Goal: Check status: Check status

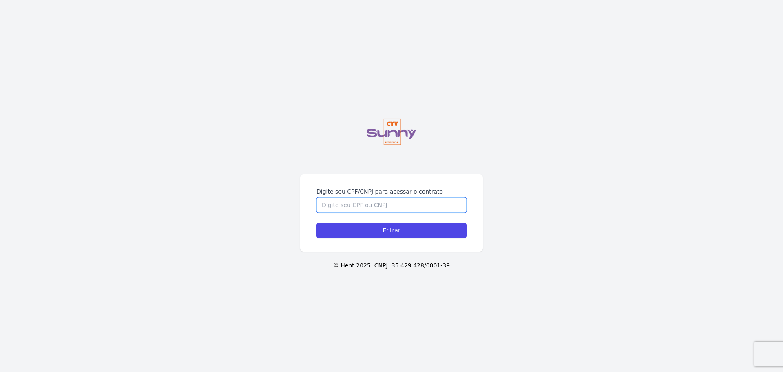
click at [381, 169] on input "Digite seu CPF/CNPJ para acessar o contrato" at bounding box center [392, 204] width 150 height 15
type input "16444724732"
click at [317, 169] on input "Entrar" at bounding box center [392, 230] width 150 height 16
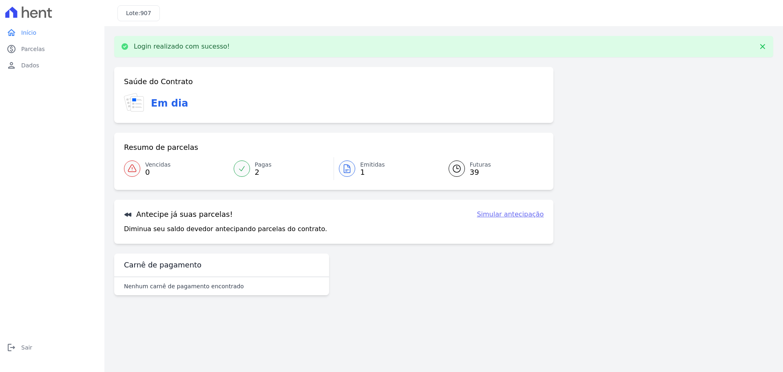
click at [250, 166] on link "Pagas 2" at bounding box center [281, 168] width 105 height 23
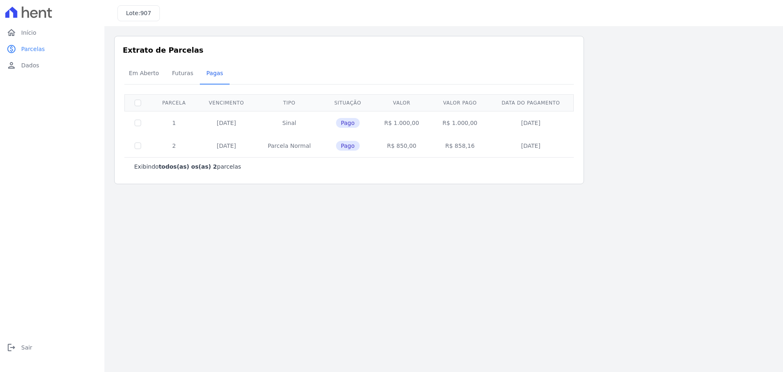
click at [398, 148] on td "R$ 850,00" at bounding box center [402, 145] width 58 height 23
click at [401, 180] on div "Extrato de Parcelas Em [GEOGRAPHIC_DATA] Futuras [GEOGRAPHIC_DATA] 0 selecionad…" at bounding box center [349, 110] width 470 height 148
click at [190, 79] on span "Futuras" at bounding box center [182, 73] width 31 height 16
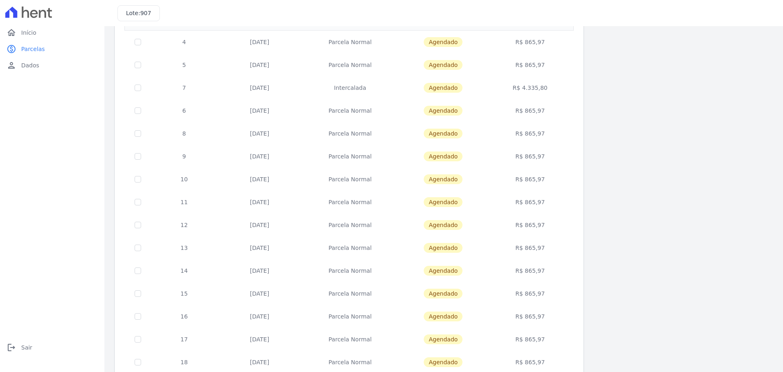
scroll to position [244, 0]
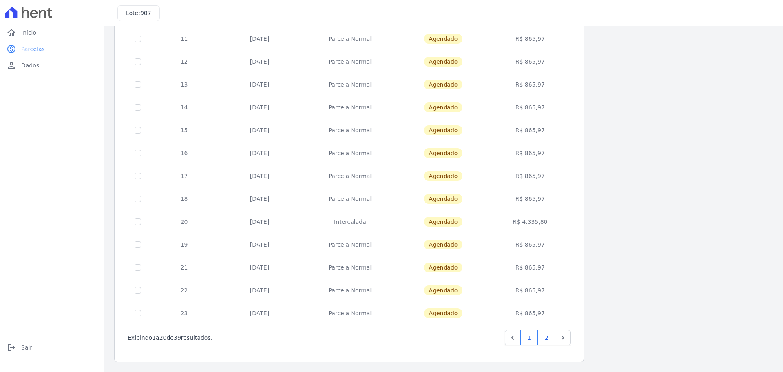
click at [541, 344] on link "2" at bounding box center [547, 337] width 18 height 15
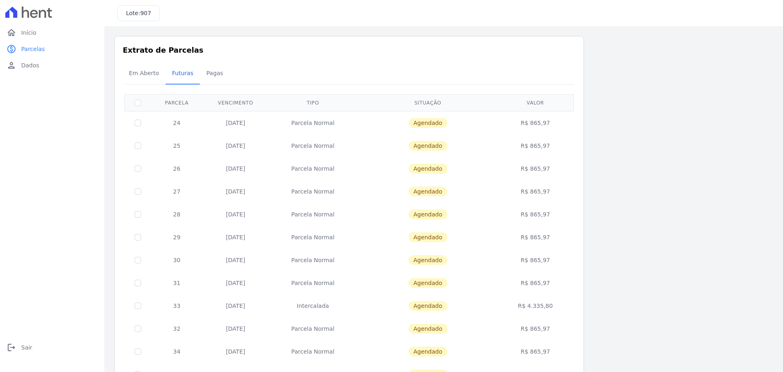
scroll to position [221, 0]
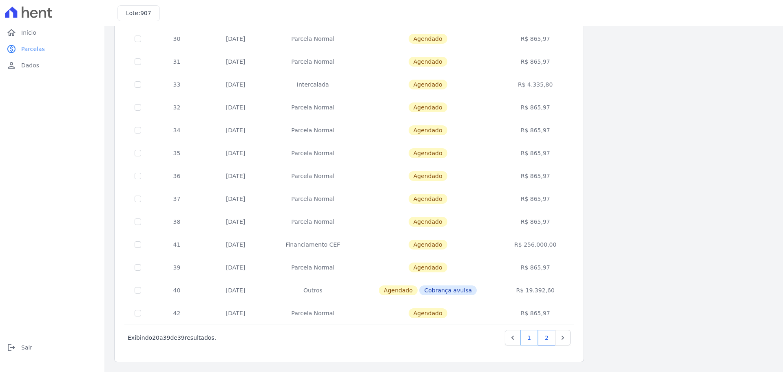
click at [536, 337] on link "1" at bounding box center [529, 337] width 18 height 15
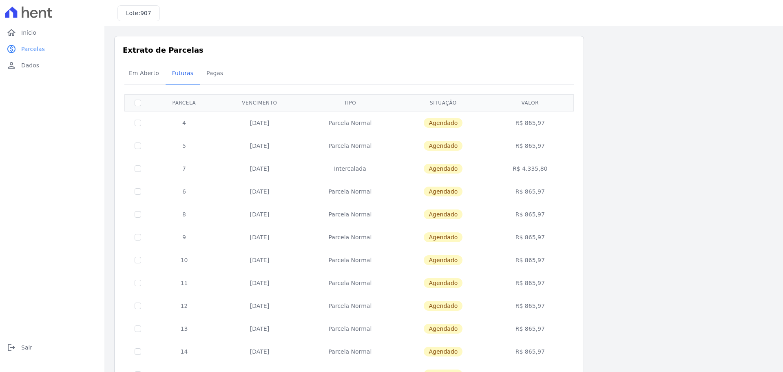
click at [539, 126] on td "R$ 865,97" at bounding box center [530, 122] width 84 height 23
click at [538, 127] on td "R$ 865,97" at bounding box center [530, 122] width 84 height 23
drag, startPoint x: 533, startPoint y: 215, endPoint x: 538, endPoint y: 210, distance: 7.2
click at [537, 211] on td "R$ 865,97" at bounding box center [530, 214] width 84 height 23
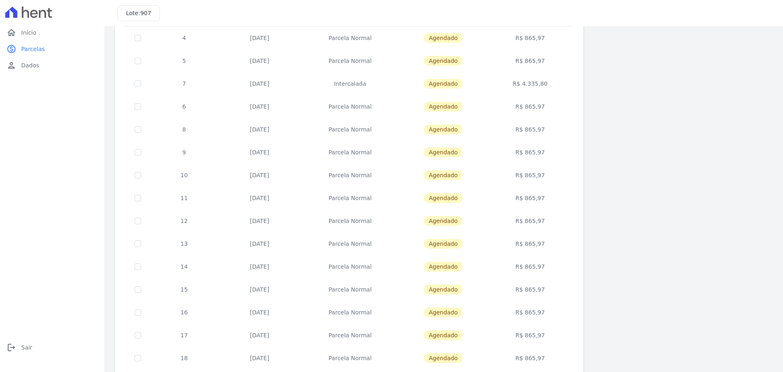
scroll to position [163, 0]
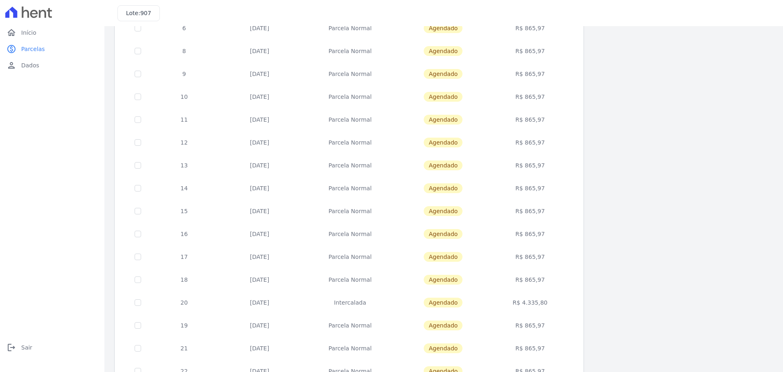
click at [513, 239] on td "R$ 865,97" at bounding box center [530, 233] width 84 height 23
drag, startPoint x: 139, startPoint y: 91, endPoint x: 138, endPoint y: 96, distance: 5.5
click at [139, 91] on td at bounding box center [138, 96] width 27 height 23
click at [138, 96] on input "checkbox" at bounding box center [138, 96] width 7 height 7
checkbox input "true"
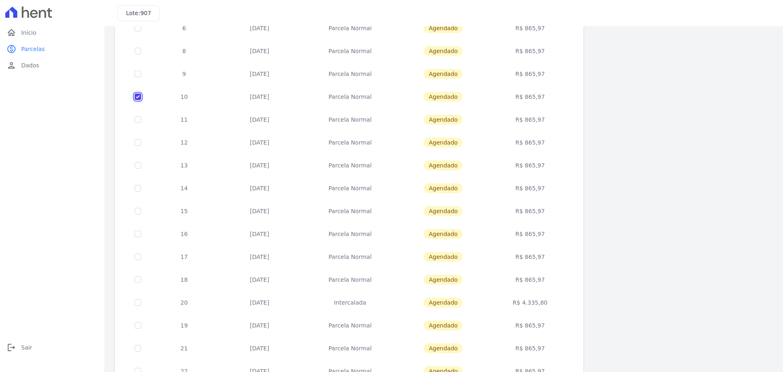
checkbox input "true"
click at [136, 97] on input "checkbox" at bounding box center [138, 96] width 7 height 7
checkbox input "false"
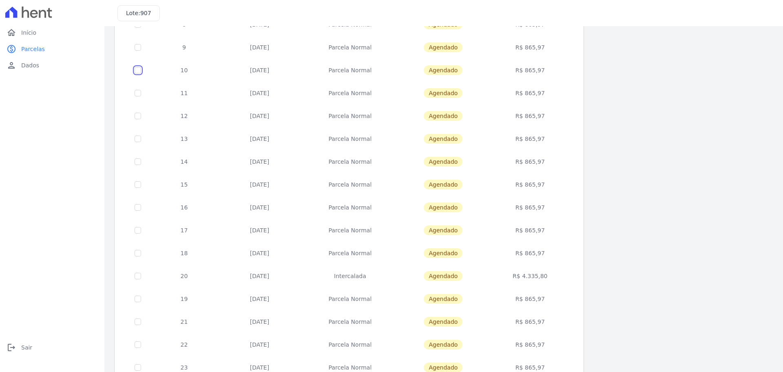
scroll to position [244, 0]
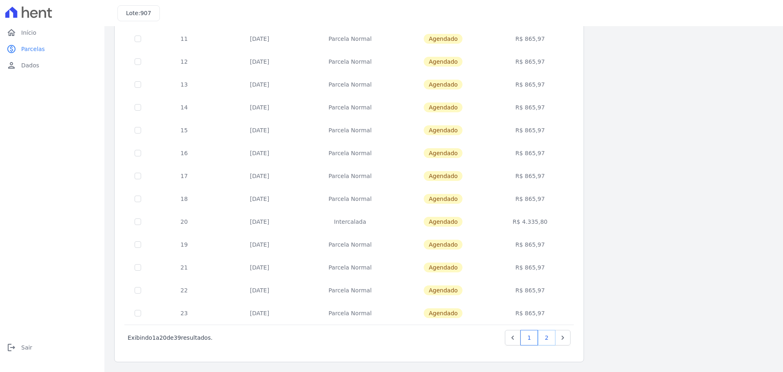
click at [544, 337] on link "2" at bounding box center [547, 337] width 18 height 15
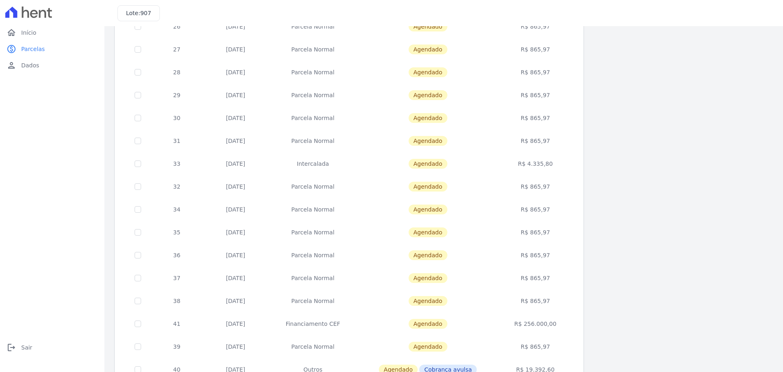
scroll to position [221, 0]
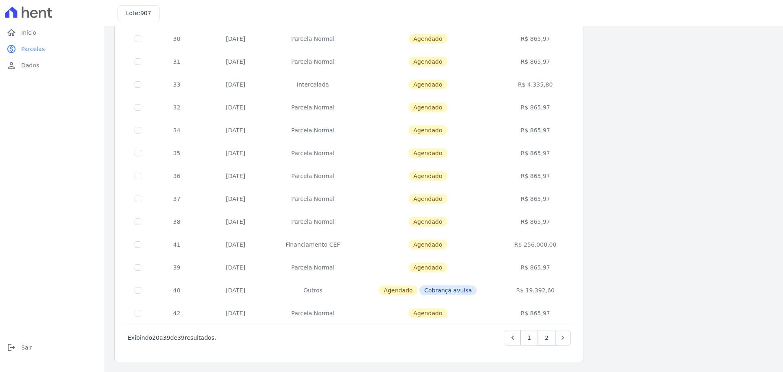
click at [547, 339] on link "2" at bounding box center [547, 337] width 18 height 15
click at [549, 340] on link "2" at bounding box center [547, 337] width 18 height 15
click at [454, 290] on span "Cobrança avulsa" at bounding box center [448, 290] width 58 height 10
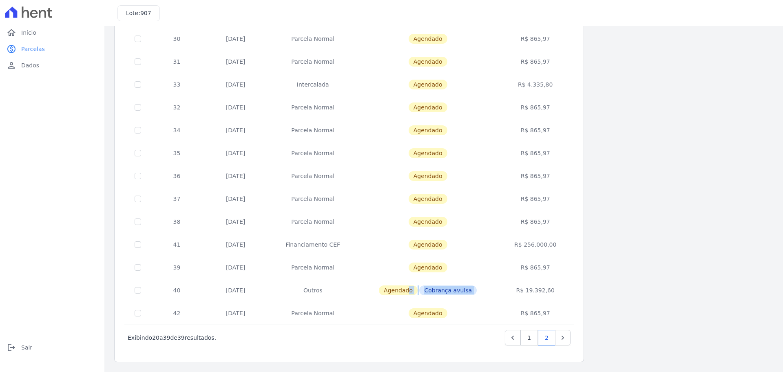
click at [418, 288] on span "Agendado" at bounding box center [398, 290] width 39 height 10
click at [396, 292] on span "Agendado" at bounding box center [398, 290] width 39 height 10
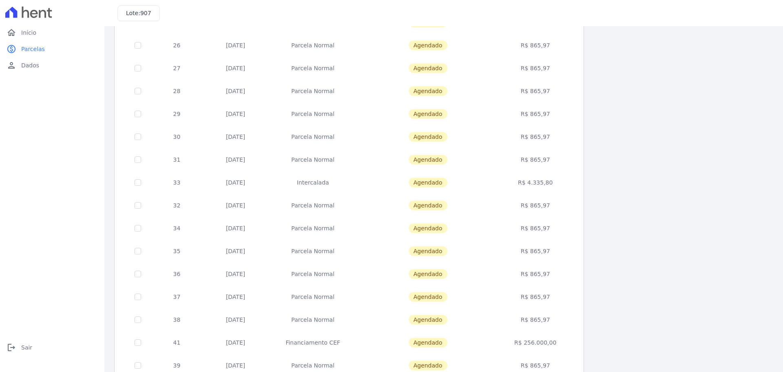
scroll to position [0, 0]
